Goal: Information Seeking & Learning: Learn about a topic

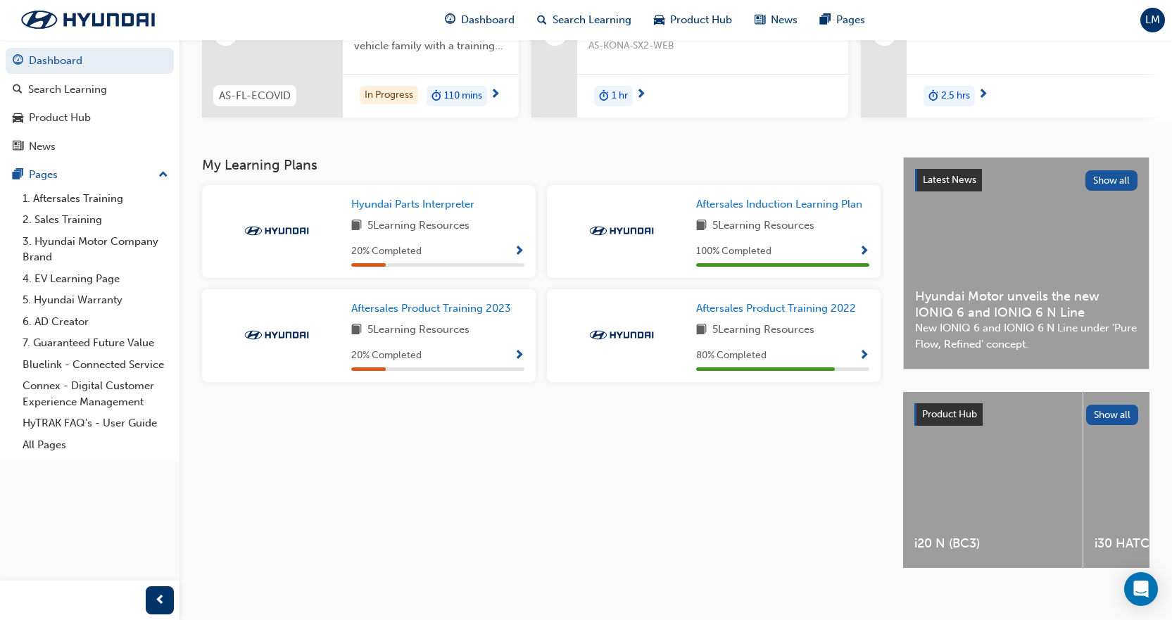
scroll to position [221, 0]
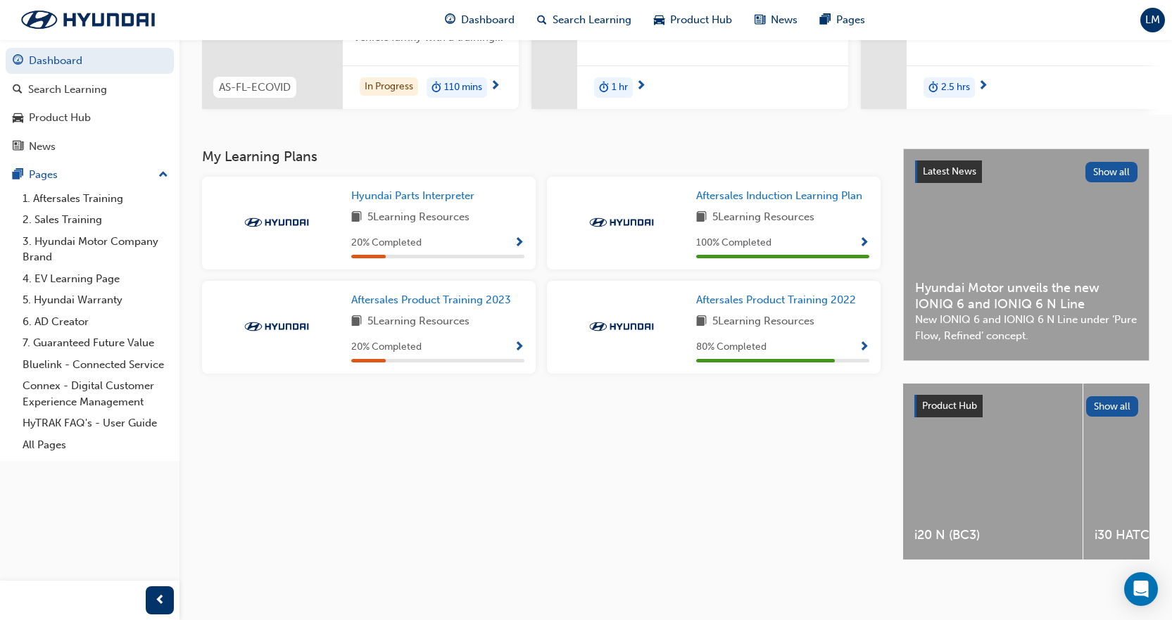
click at [365, 227] on div "Hyundai Parts Interpreter 5 Learning Resources 20 % Completed" at bounding box center [437, 223] width 173 height 70
click at [369, 215] on span "5 Learning Resources" at bounding box center [418, 218] width 102 height 18
click at [378, 194] on span "Hyundai Parts Interpreter" at bounding box center [412, 195] width 123 height 13
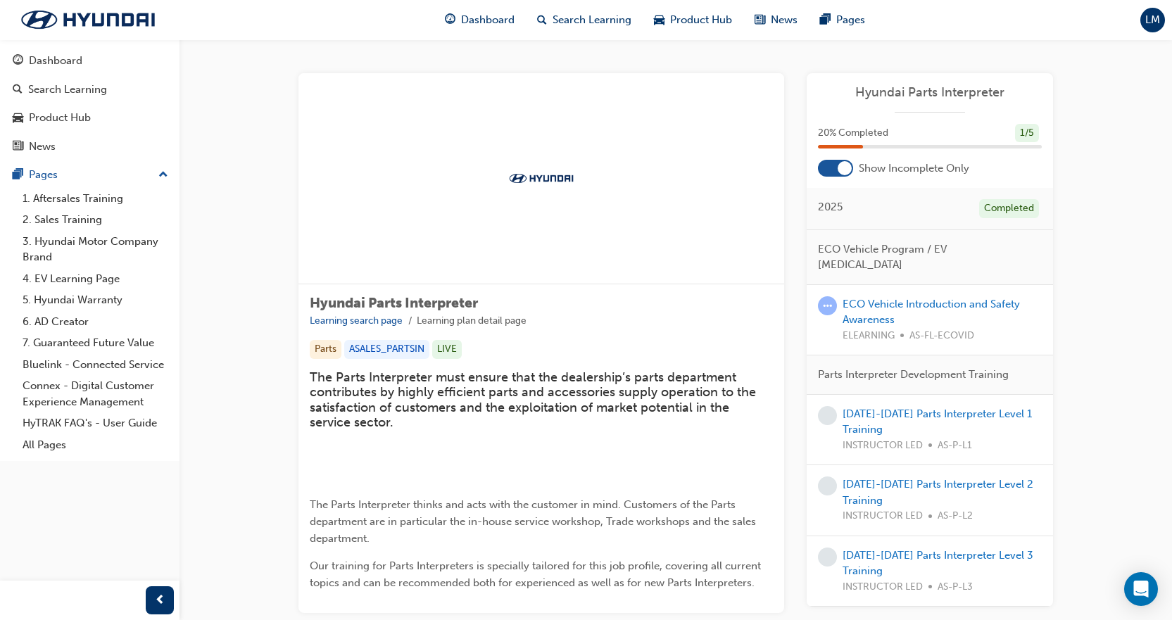
click at [838, 170] on div at bounding box center [844, 168] width 14 height 14
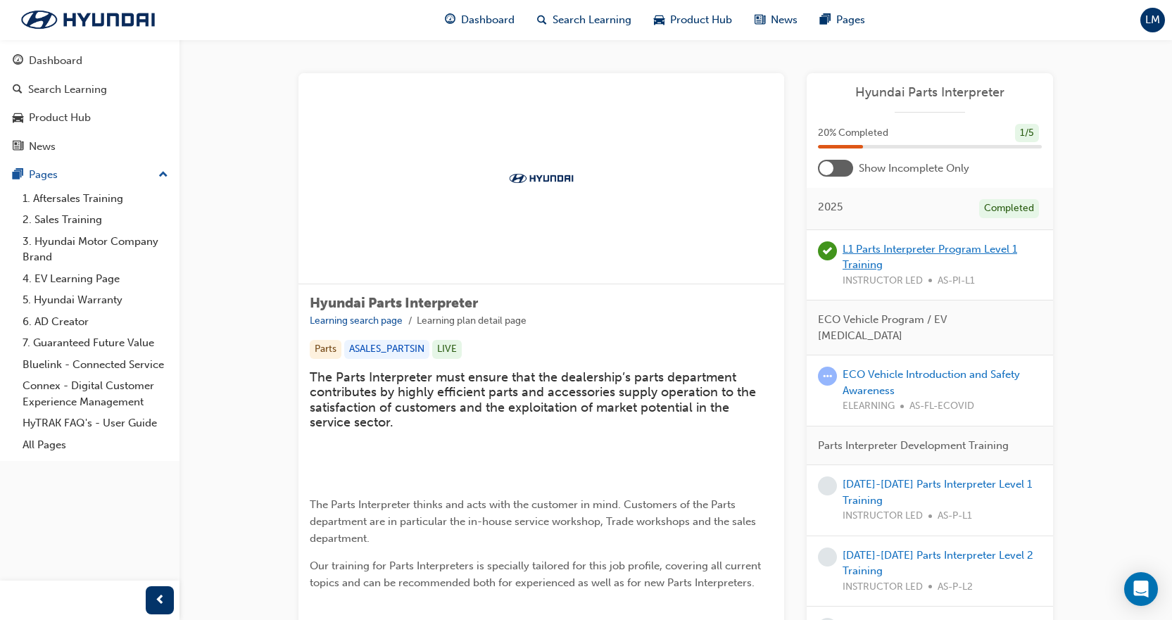
click at [880, 248] on link "L1 Parts Interpreter Program Level 1 Training" at bounding box center [929, 257] width 175 height 29
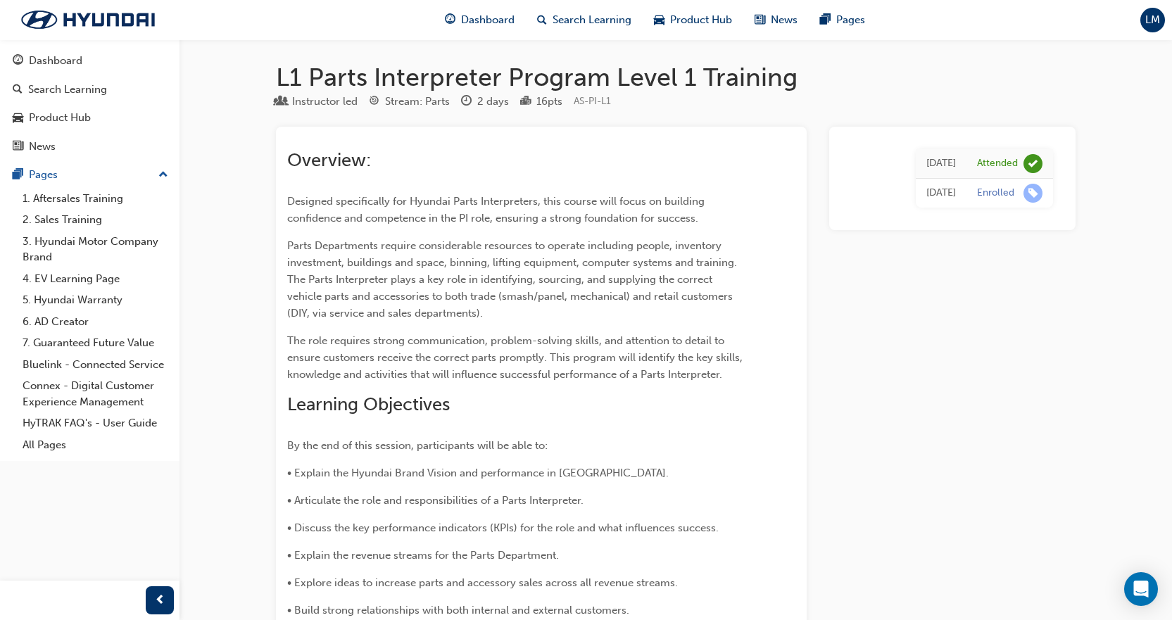
click at [1031, 193] on span "learningRecordVerb_ENROLL-icon" at bounding box center [1032, 193] width 19 height 19
click at [933, 305] on div "Thu 22 May 2025 Attended Wed 19 Mar 2025 Enrolled" at bounding box center [952, 596] width 246 height 939
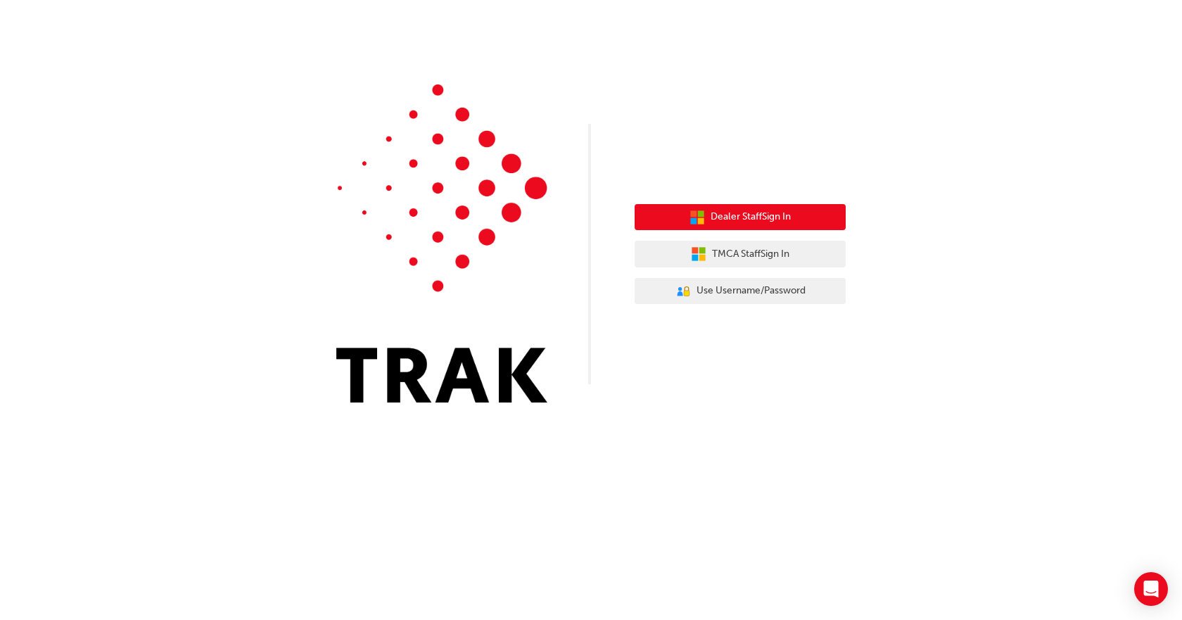
click at [769, 222] on span "Dealer Staff Sign In" at bounding box center [751, 217] width 80 height 16
